Goal: Task Accomplishment & Management: Use online tool/utility

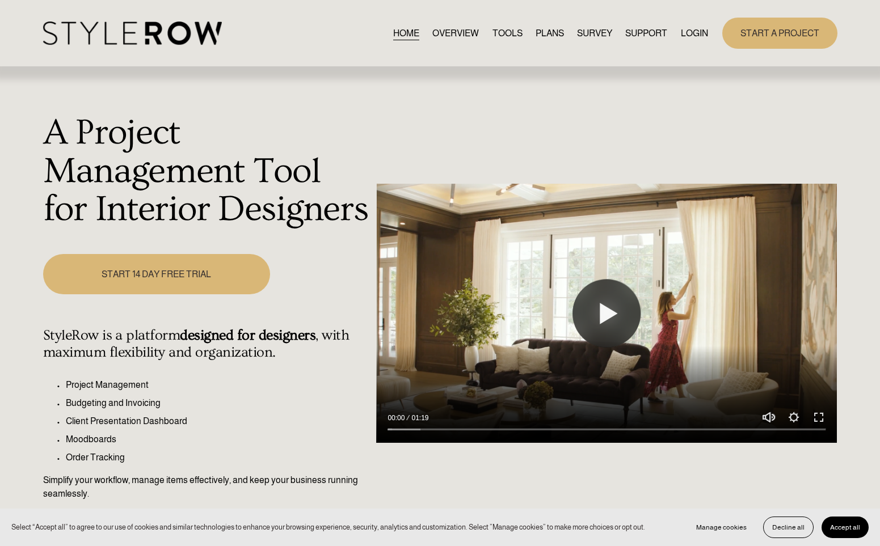
click at [688, 32] on link "LOGIN" at bounding box center [694, 33] width 27 height 15
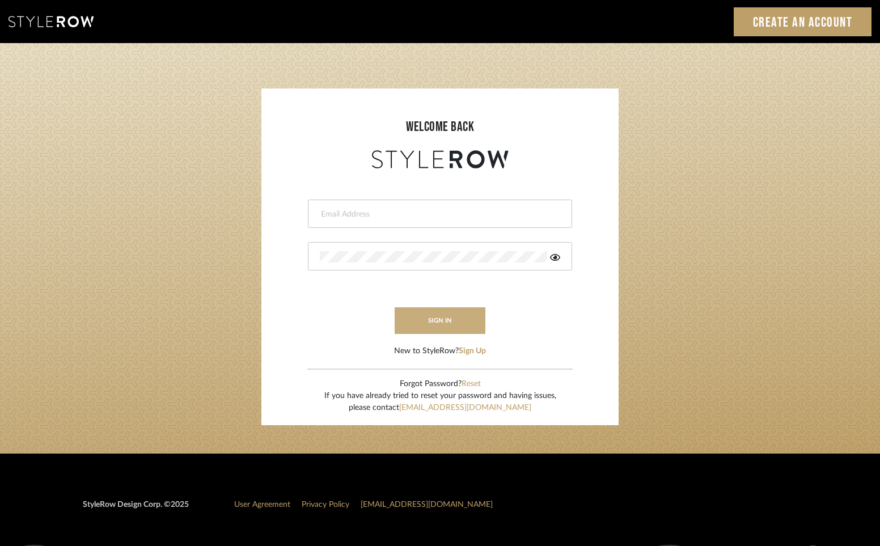
type input "[PERSON_NAME][EMAIL_ADDRESS][DOMAIN_NAME]"
click at [438, 322] on button "sign in" at bounding box center [440, 320] width 91 height 27
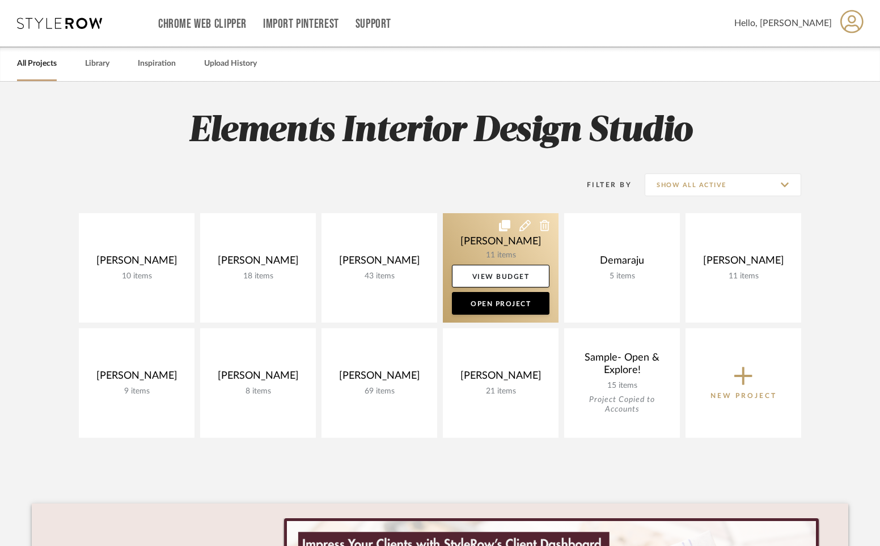
click at [466, 230] on link at bounding box center [501, 267] width 116 height 109
click at [466, 230] on div "Chrome Web Clipper Import Pinterest Support All Projects Library Inspiration Up…" at bounding box center [440, 402] width 880 height 804
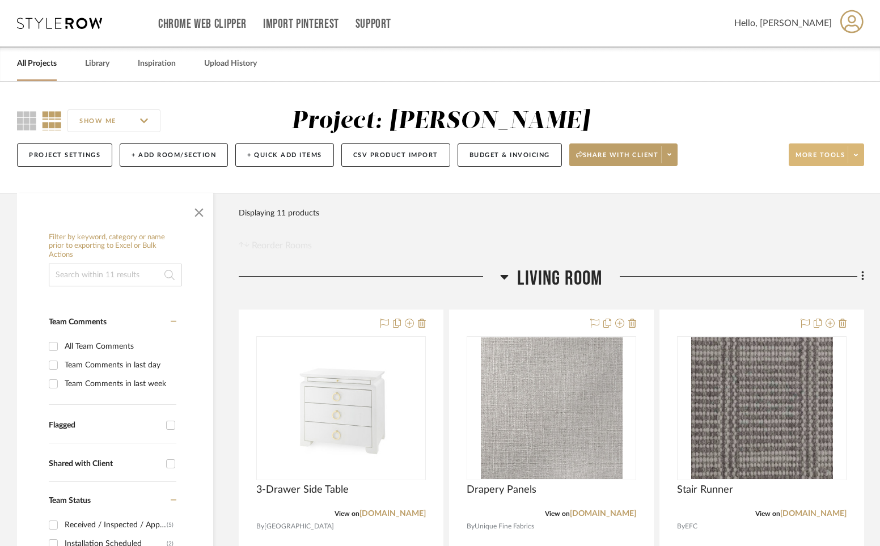
click at [863, 157] on span at bounding box center [856, 154] width 16 height 17
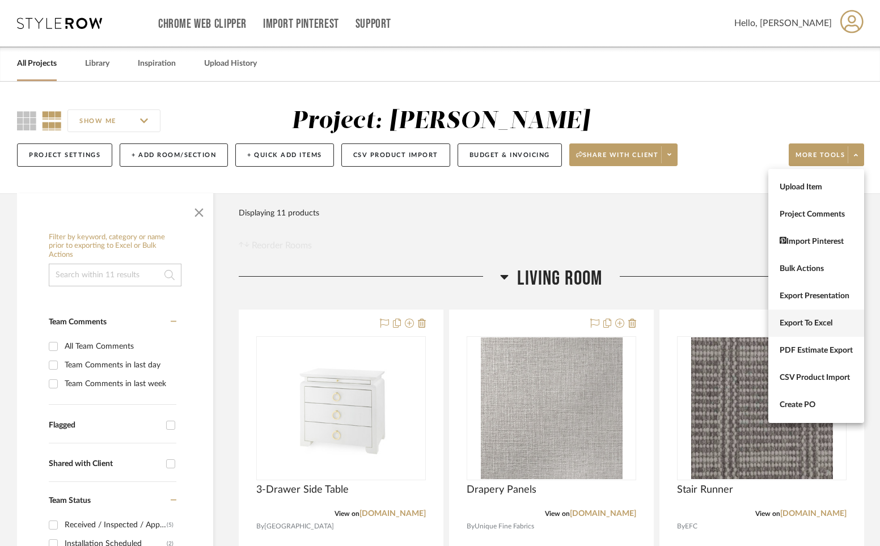
click at [799, 322] on span "Export To Excel" at bounding box center [816, 324] width 73 height 10
